Goal: Navigation & Orientation: Understand site structure

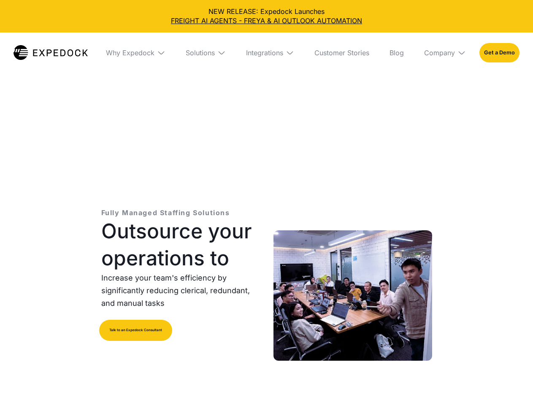
select select
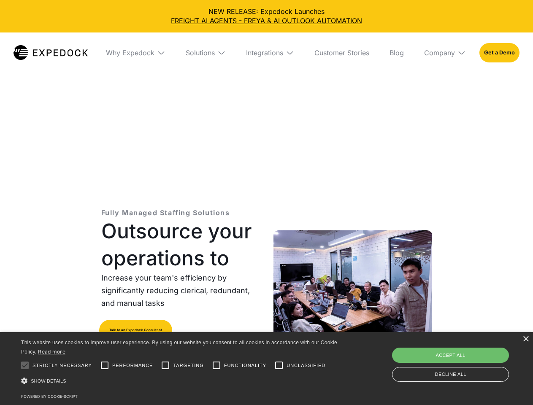
click at [266, 53] on div "Integrations" at bounding box center [264, 53] width 37 height 8
click at [136, 53] on div "Why Expedock" at bounding box center [123, 53] width 49 height 8
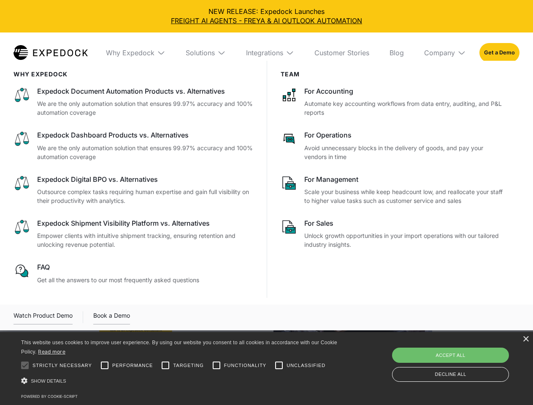
click at [206, 53] on div "Solutions" at bounding box center [200, 53] width 29 height 8
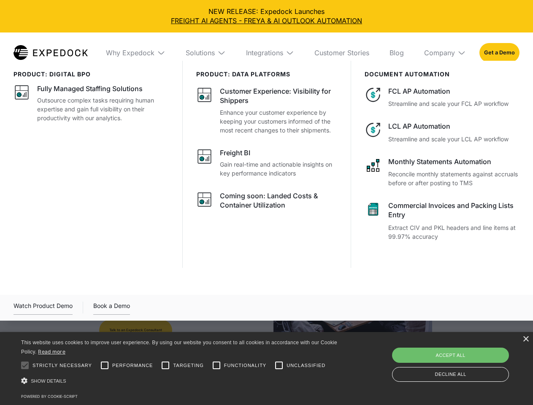
click at [270, 53] on div "Integrations" at bounding box center [264, 53] width 37 height 8
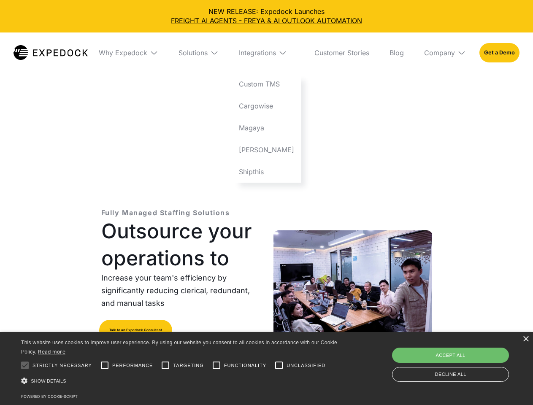
click at [445, 53] on div "Company" at bounding box center [439, 53] width 31 height 8
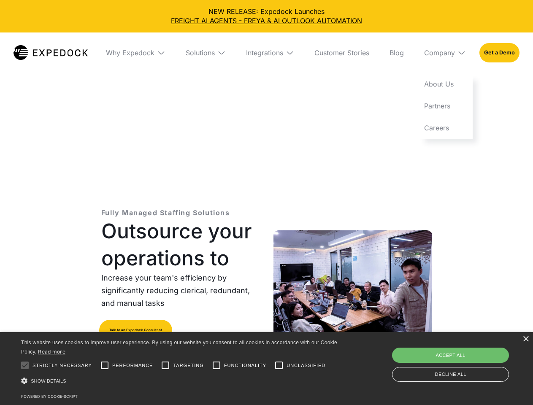
click at [25, 366] on div at bounding box center [24, 365] width 17 height 17
click at [105, 366] on input "Performance" at bounding box center [104, 365] width 17 height 17
checkbox input "true"
click at [166, 366] on input "Targeting" at bounding box center [165, 365] width 17 height 17
checkbox input "true"
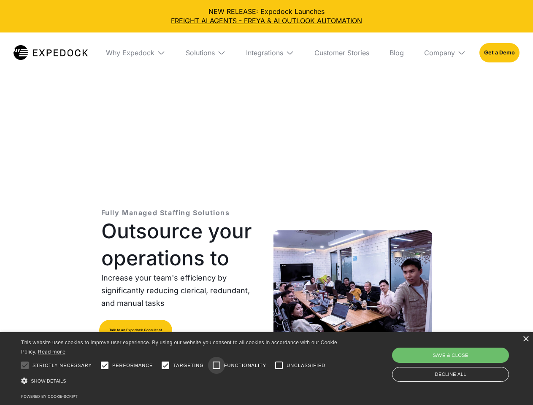
click at [217, 366] on input "Functionality" at bounding box center [216, 365] width 17 height 17
checkbox input "true"
click at [279, 366] on input "Unclassified" at bounding box center [279, 365] width 17 height 17
checkbox input "true"
